Goal: Task Accomplishment & Management: Complete application form

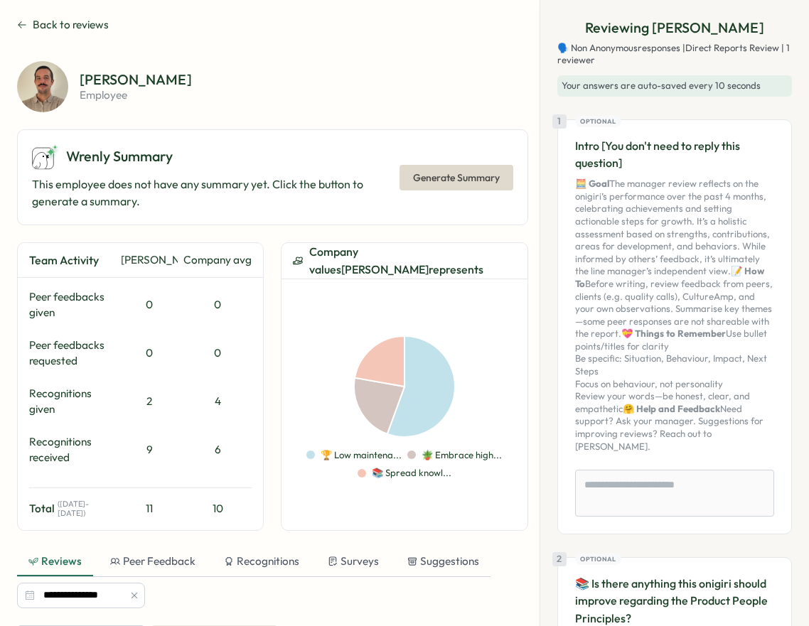
scroll to position [1640, 0]
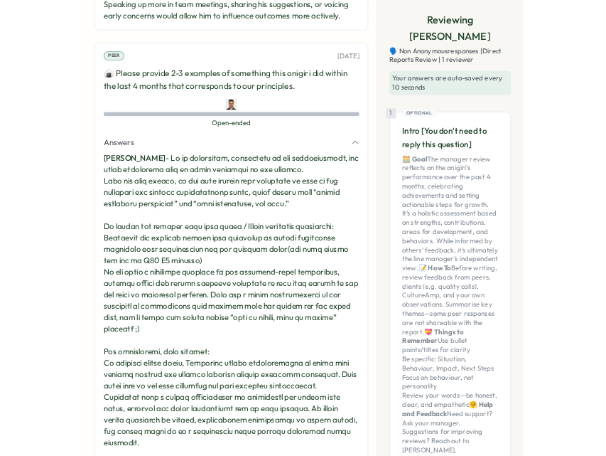
scroll to position [2166, 0]
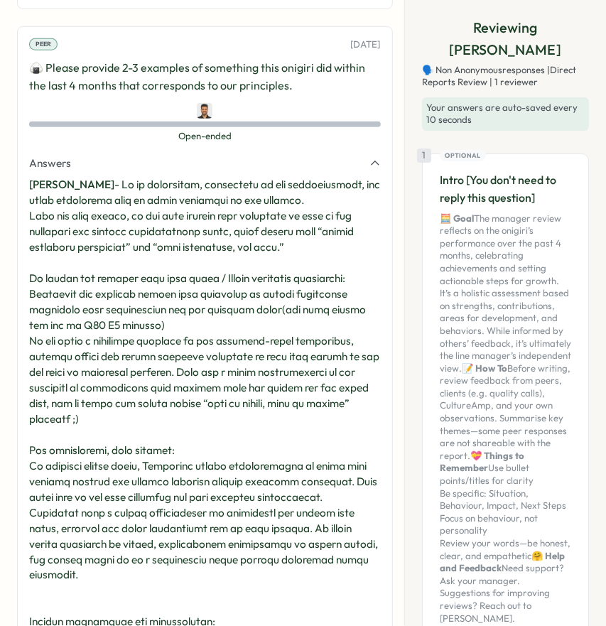
type textarea "*"
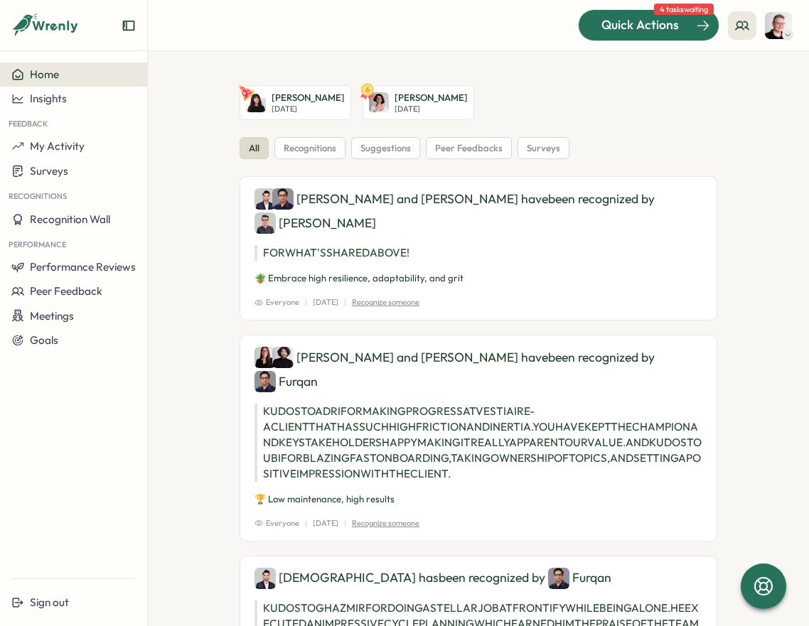
click at [668, 28] on span "Quick Actions" at bounding box center [639, 25] width 77 height 18
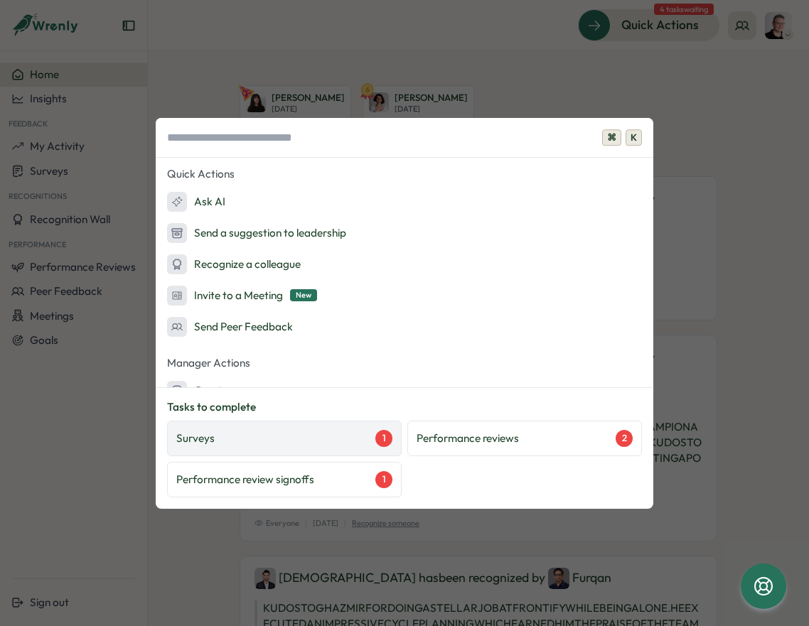
click at [268, 444] on div "Surveys 1" at bounding box center [284, 438] width 216 height 17
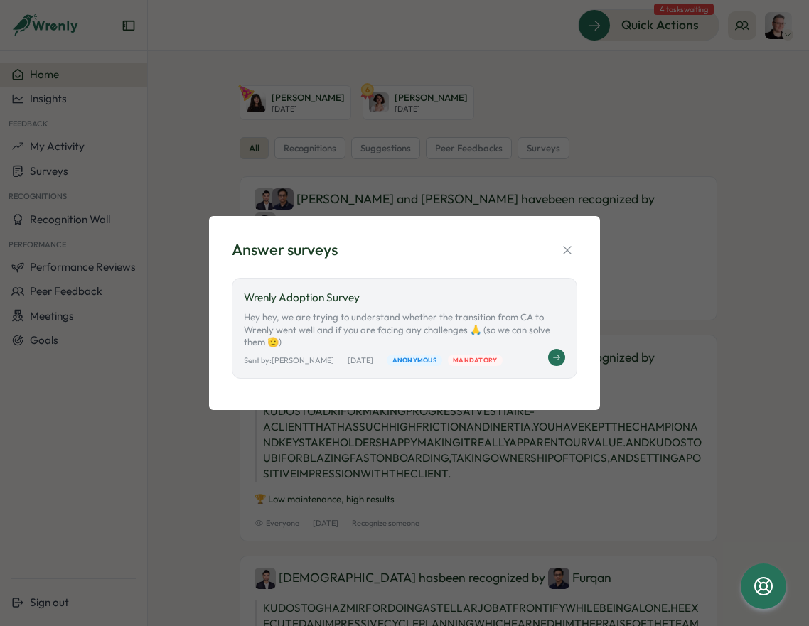
click at [501, 326] on p "Hey hey, we are trying to understand whether the transition from CA to Wrenly w…" at bounding box center [404, 330] width 321 height 38
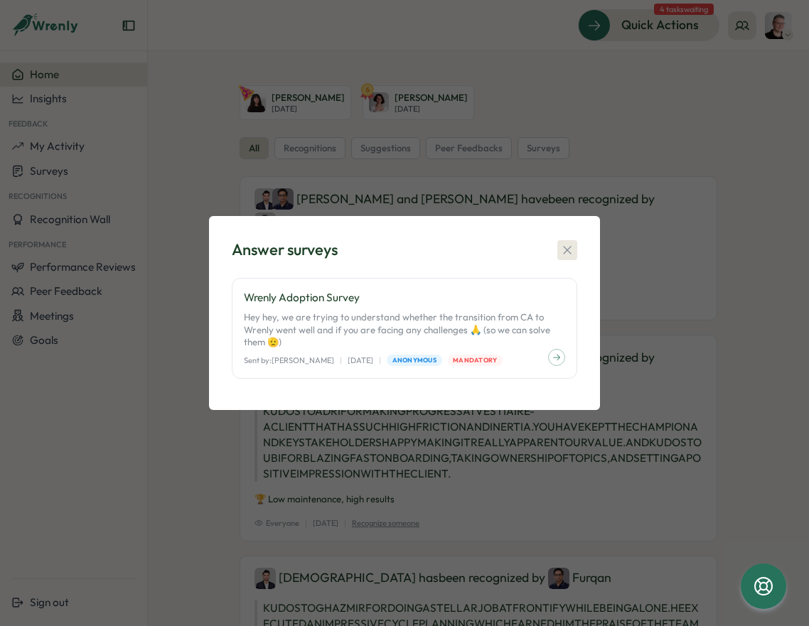
click at [568, 257] on icon "button" at bounding box center [567, 250] width 14 height 14
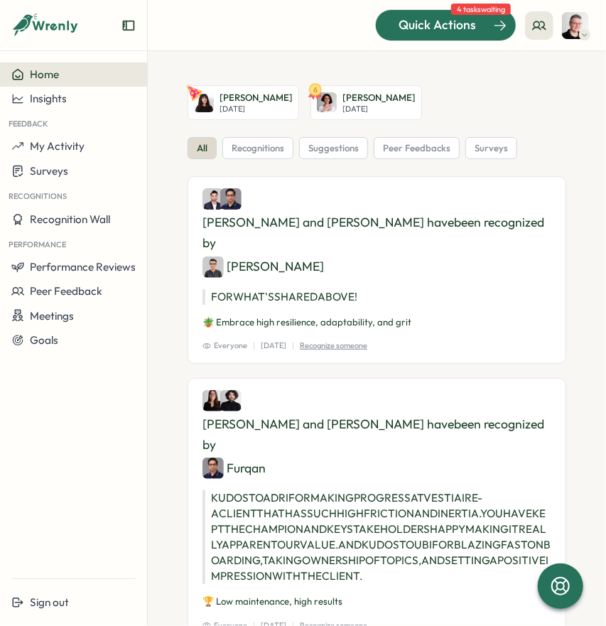
click at [477, 30] on div "Quick Actions" at bounding box center [437, 25] width 129 height 18
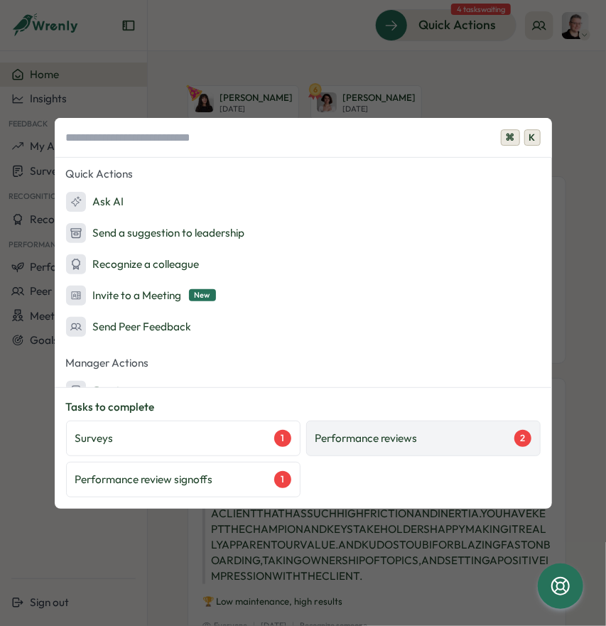
click at [376, 438] on p "Performance reviews" at bounding box center [367, 439] width 102 height 16
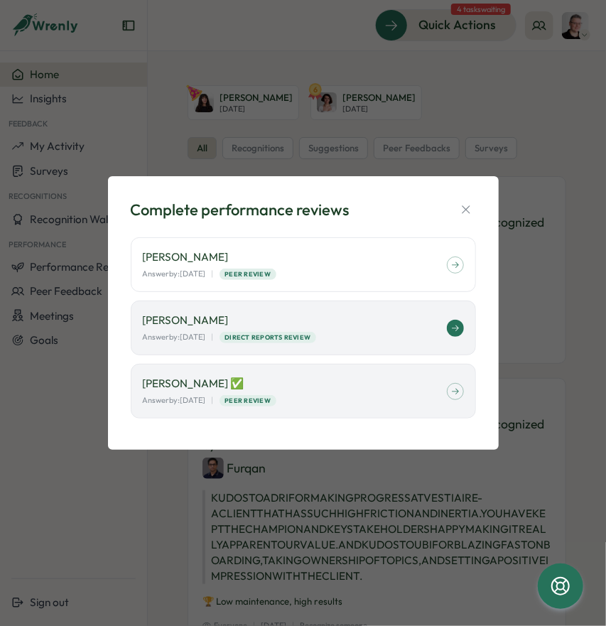
click at [386, 325] on p "Francisco Afonso" at bounding box center [295, 321] width 304 height 16
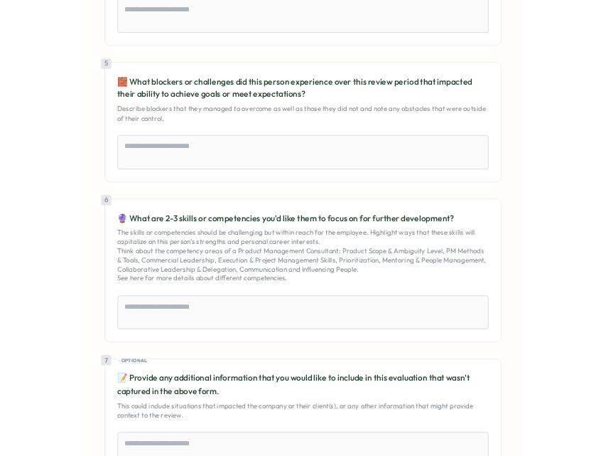
scroll to position [943, 0]
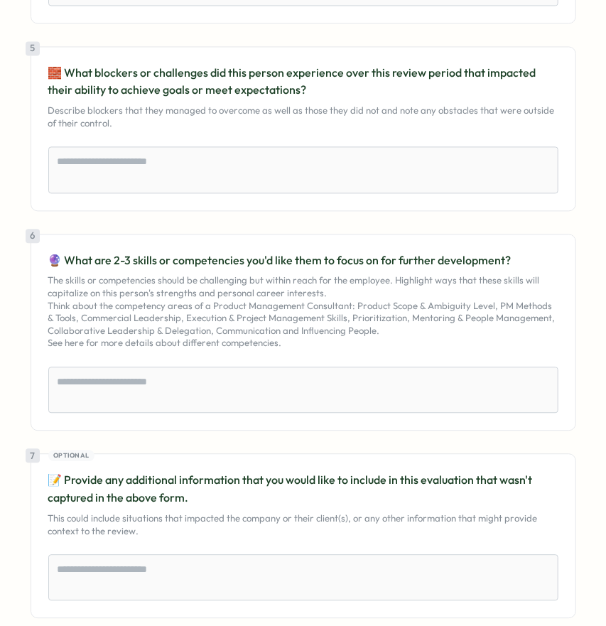
type textarea "*"
